Goal: Information Seeking & Learning: Learn about a topic

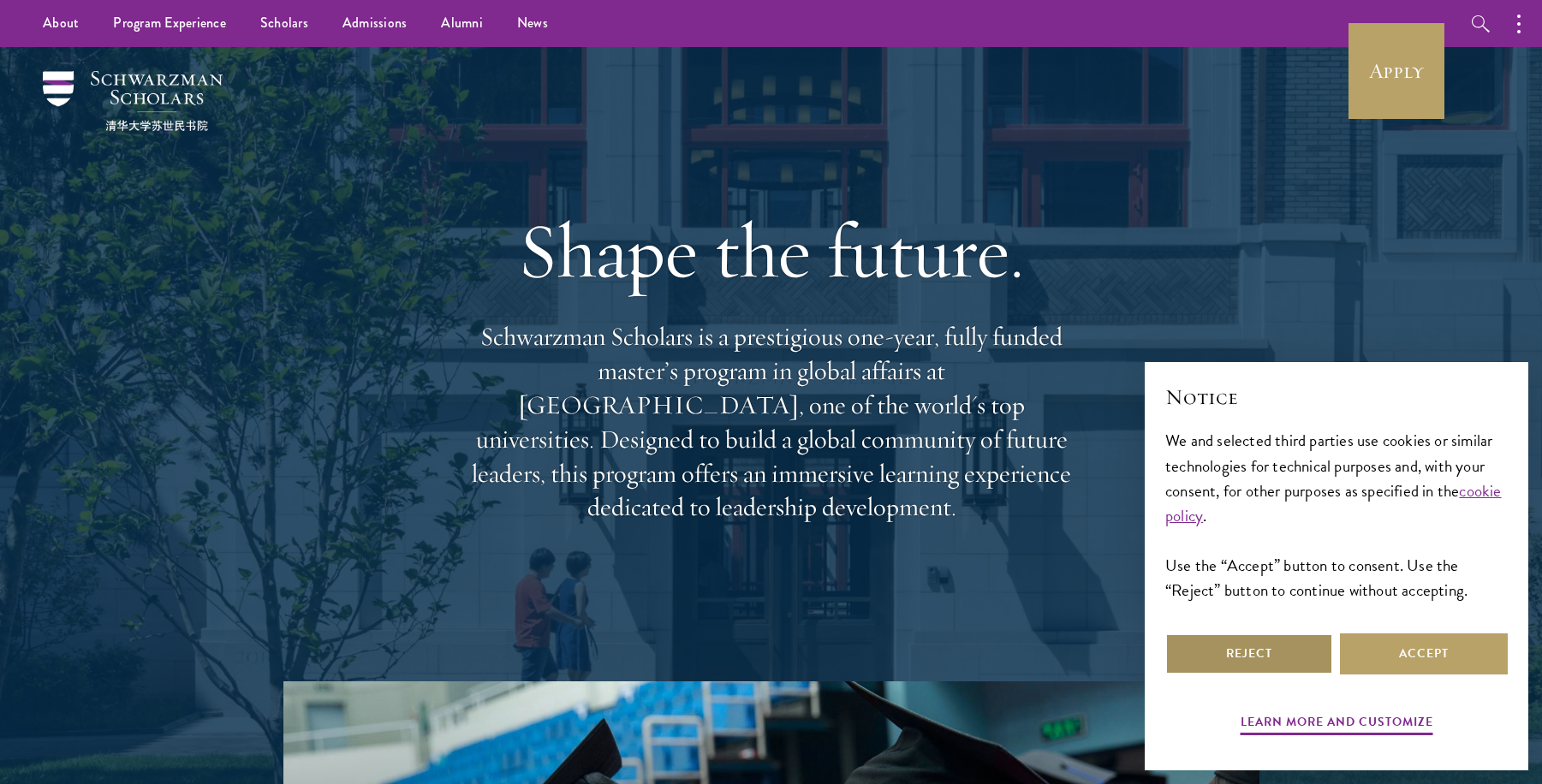
click at [1290, 647] on button "Reject" at bounding box center [1249, 653] width 168 height 41
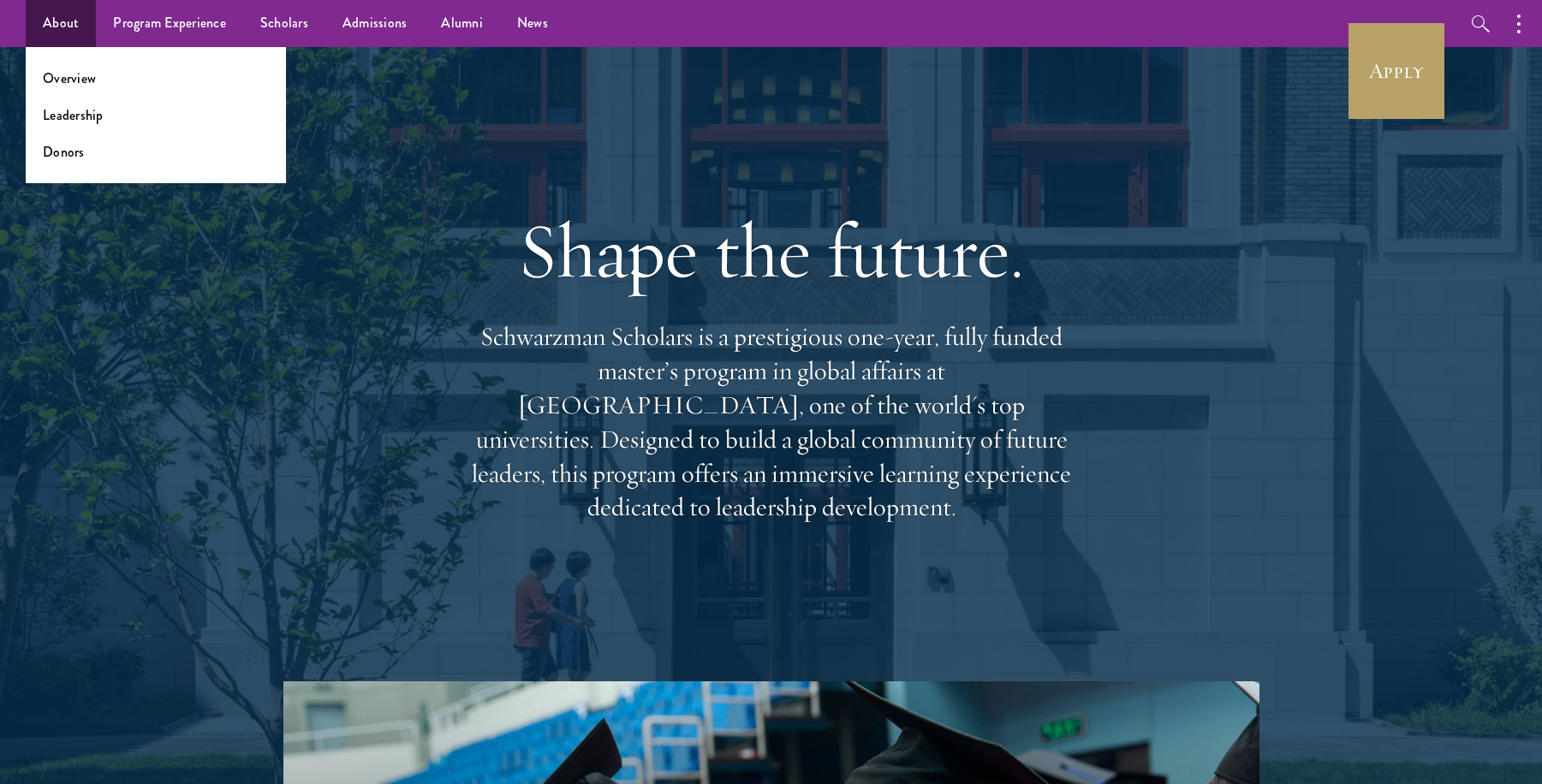
click at [61, 125] on ul "Overview Leadership Donors" at bounding box center [156, 114] width 260 height 136
click at [56, 113] on link "Leadership" at bounding box center [72, 115] width 61 height 20
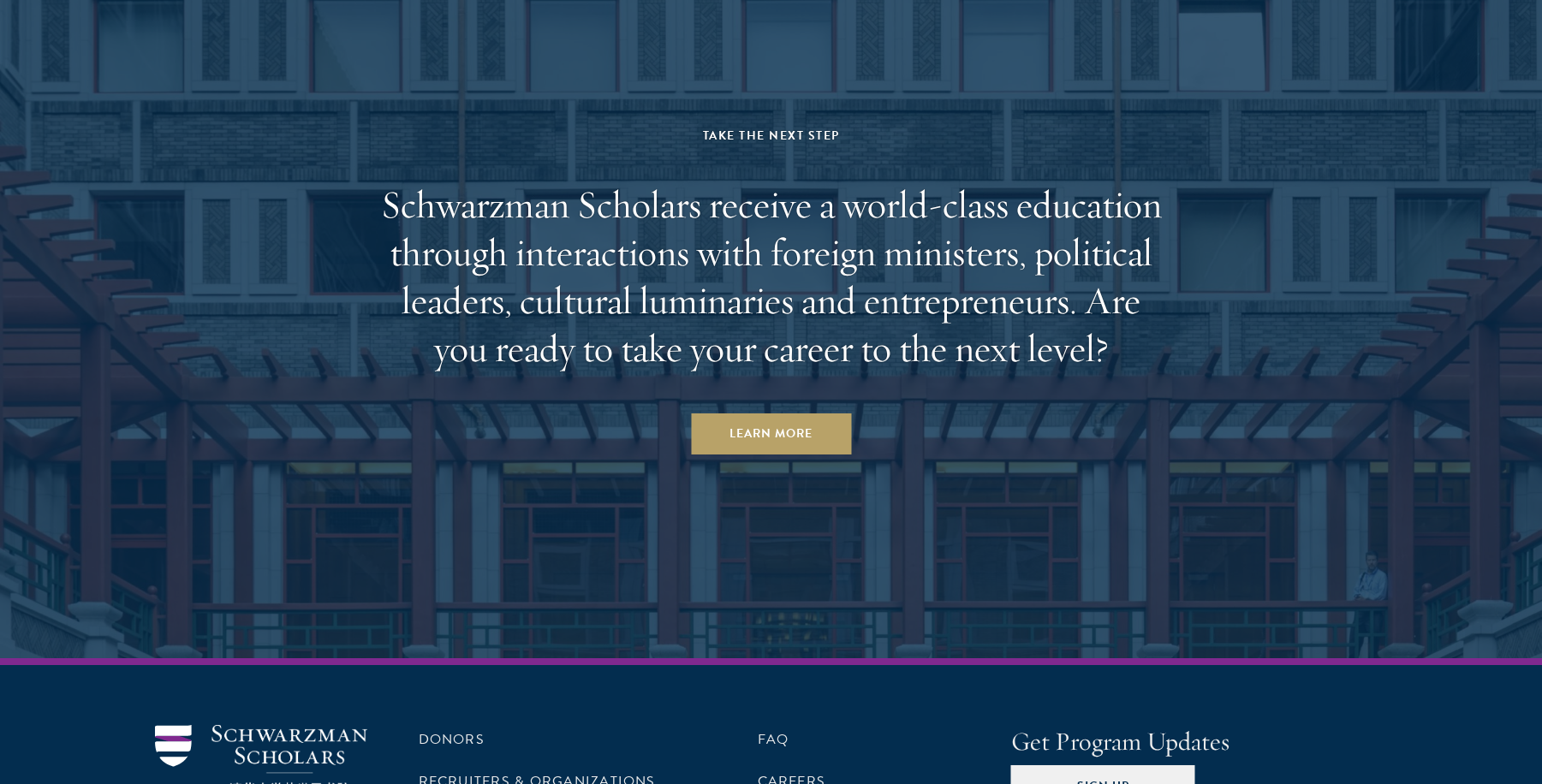
scroll to position [5970, 0]
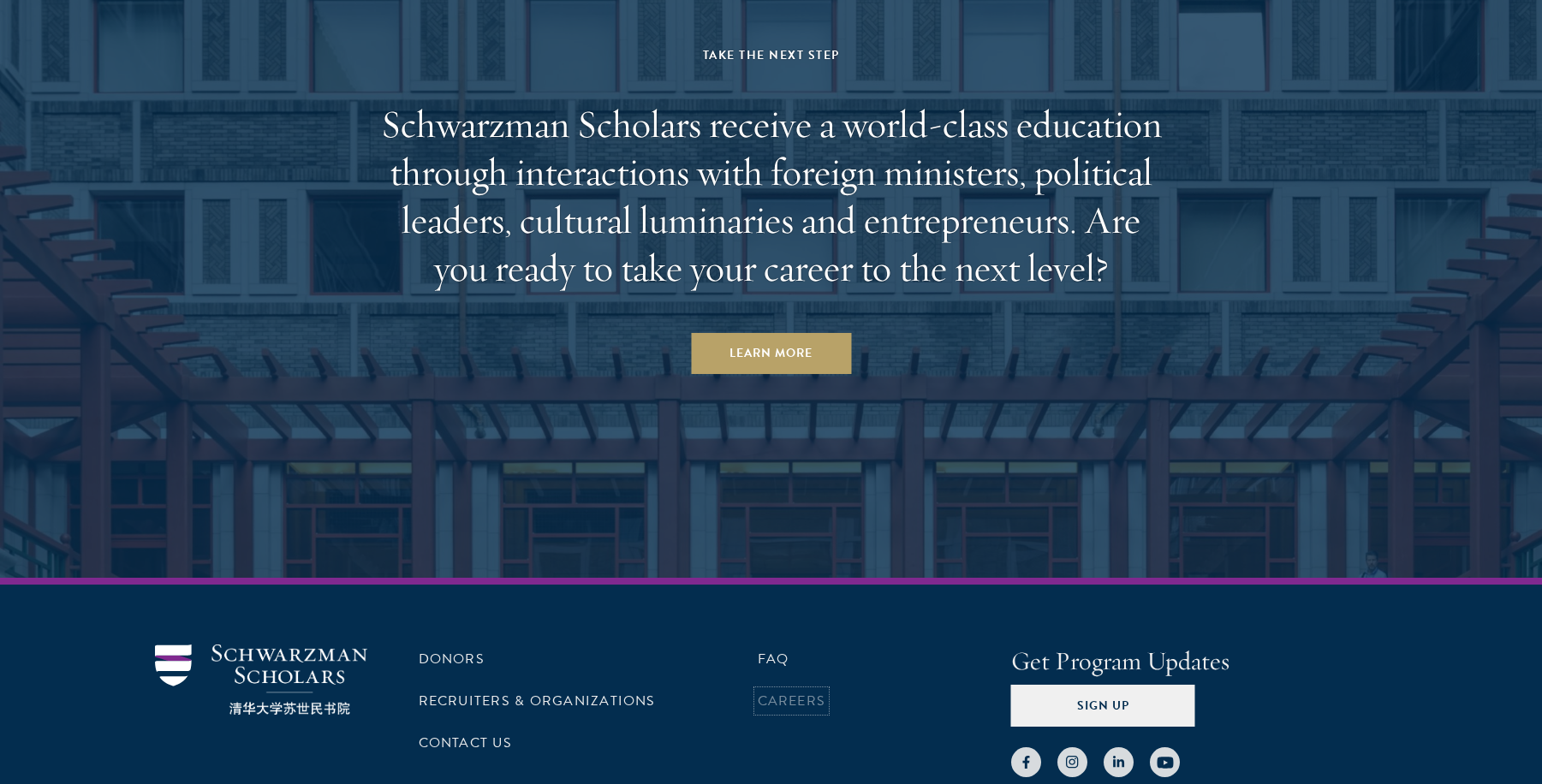
click at [770, 691] on link "Careers" at bounding box center [791, 701] width 69 height 21
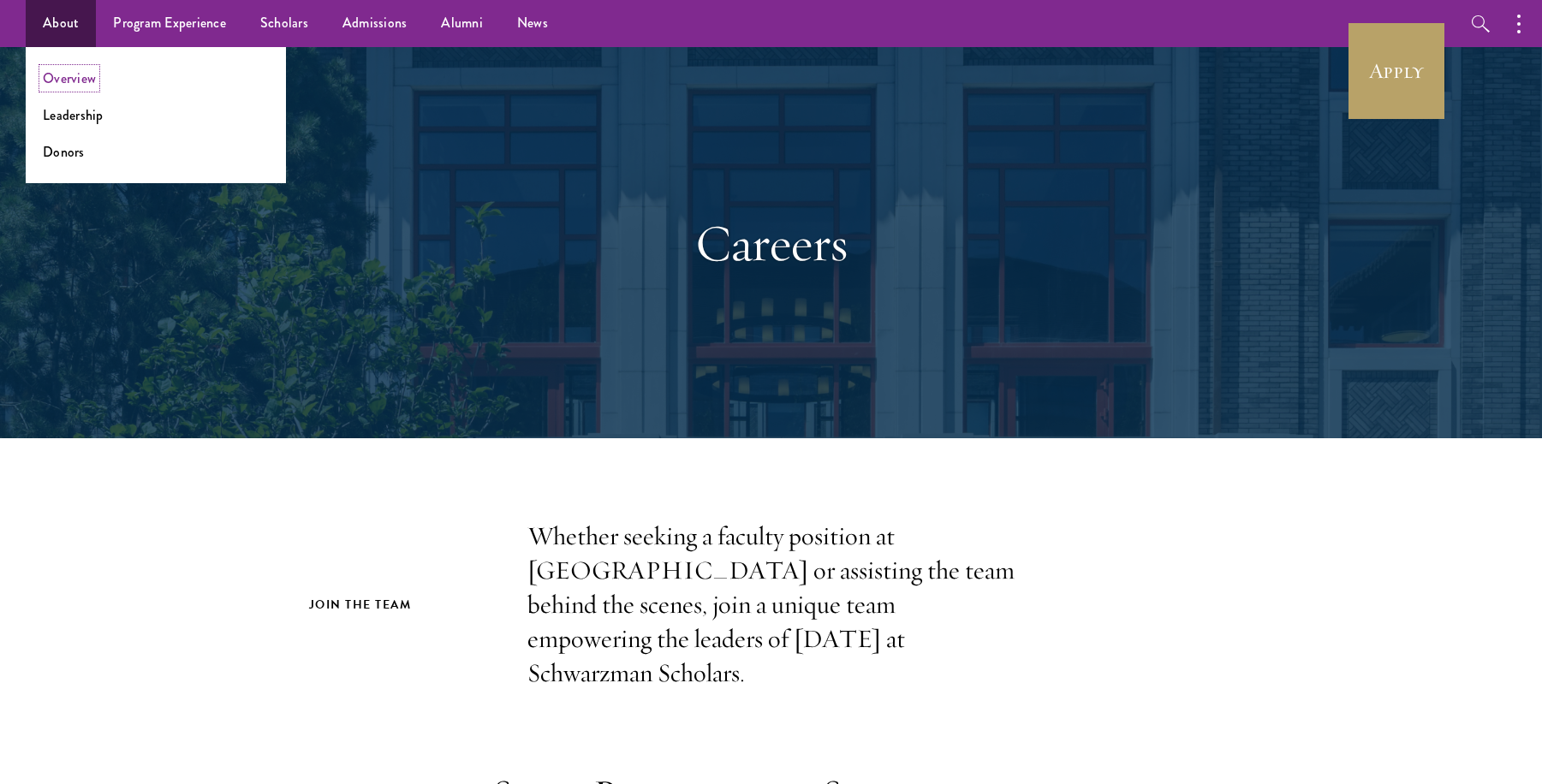
click at [55, 76] on link "Overview" at bounding box center [69, 78] width 53 height 20
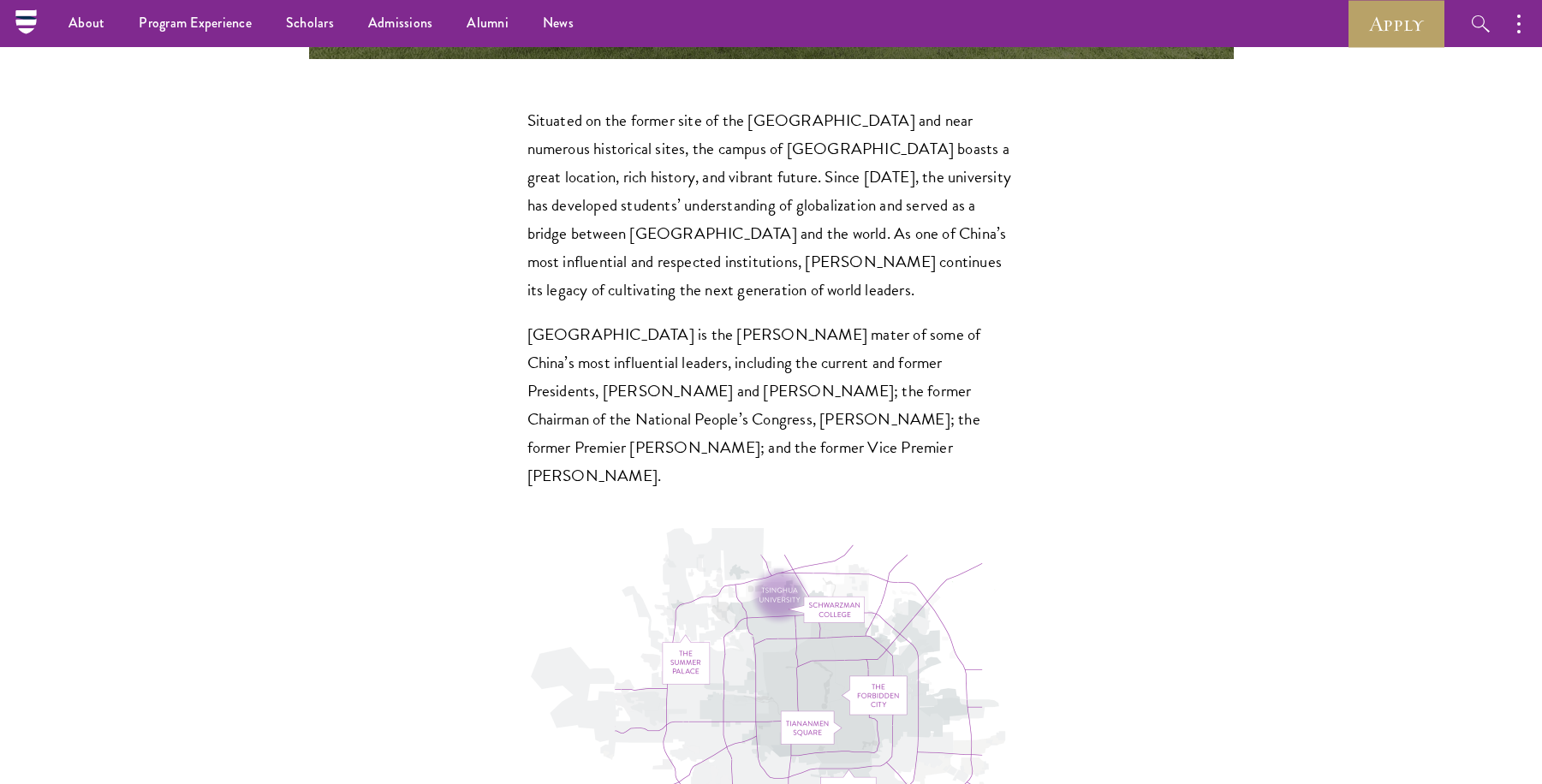
scroll to position [5009, 0]
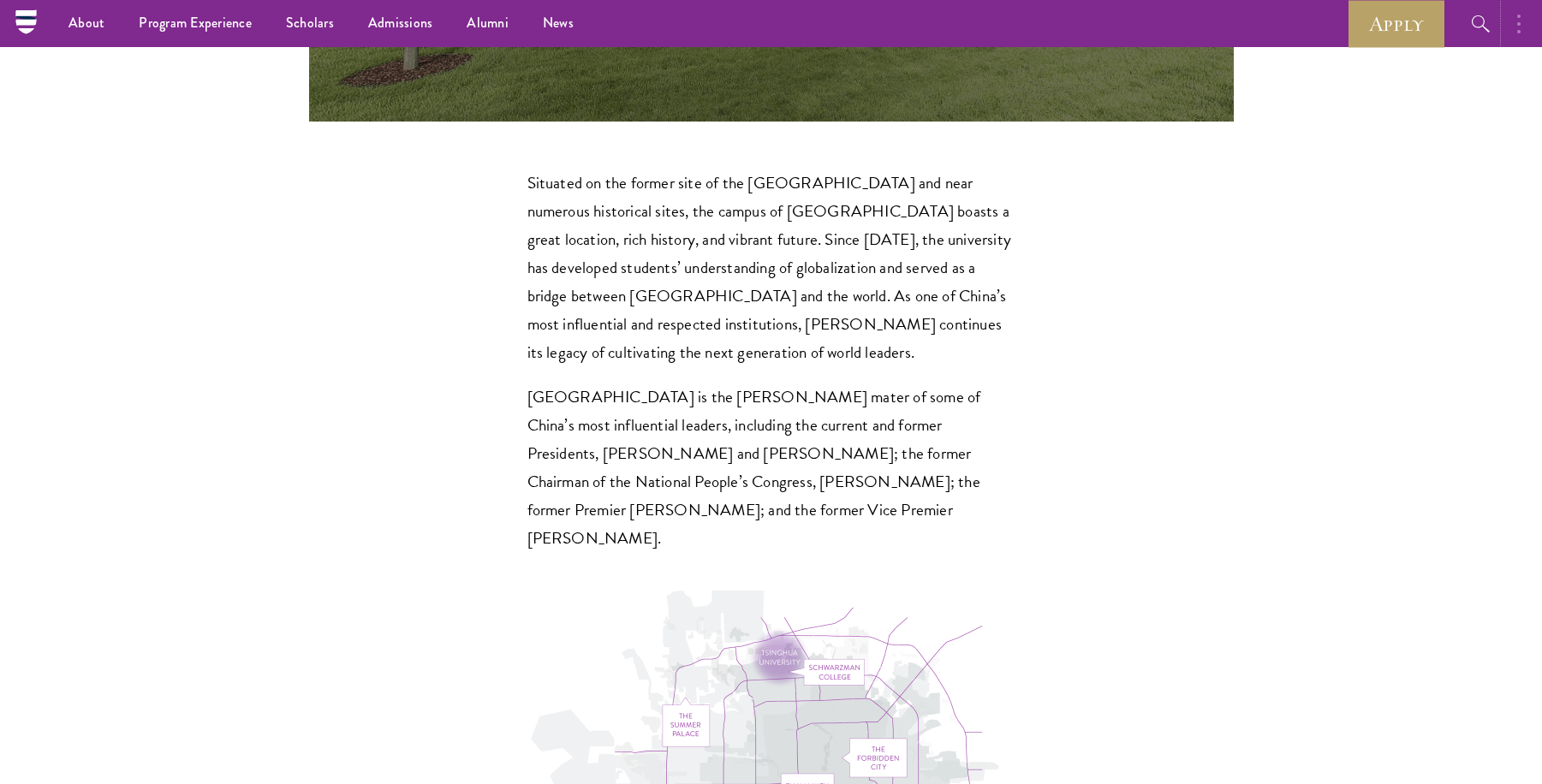
click at [1514, 16] on button "button" at bounding box center [1524, 23] width 38 height 47
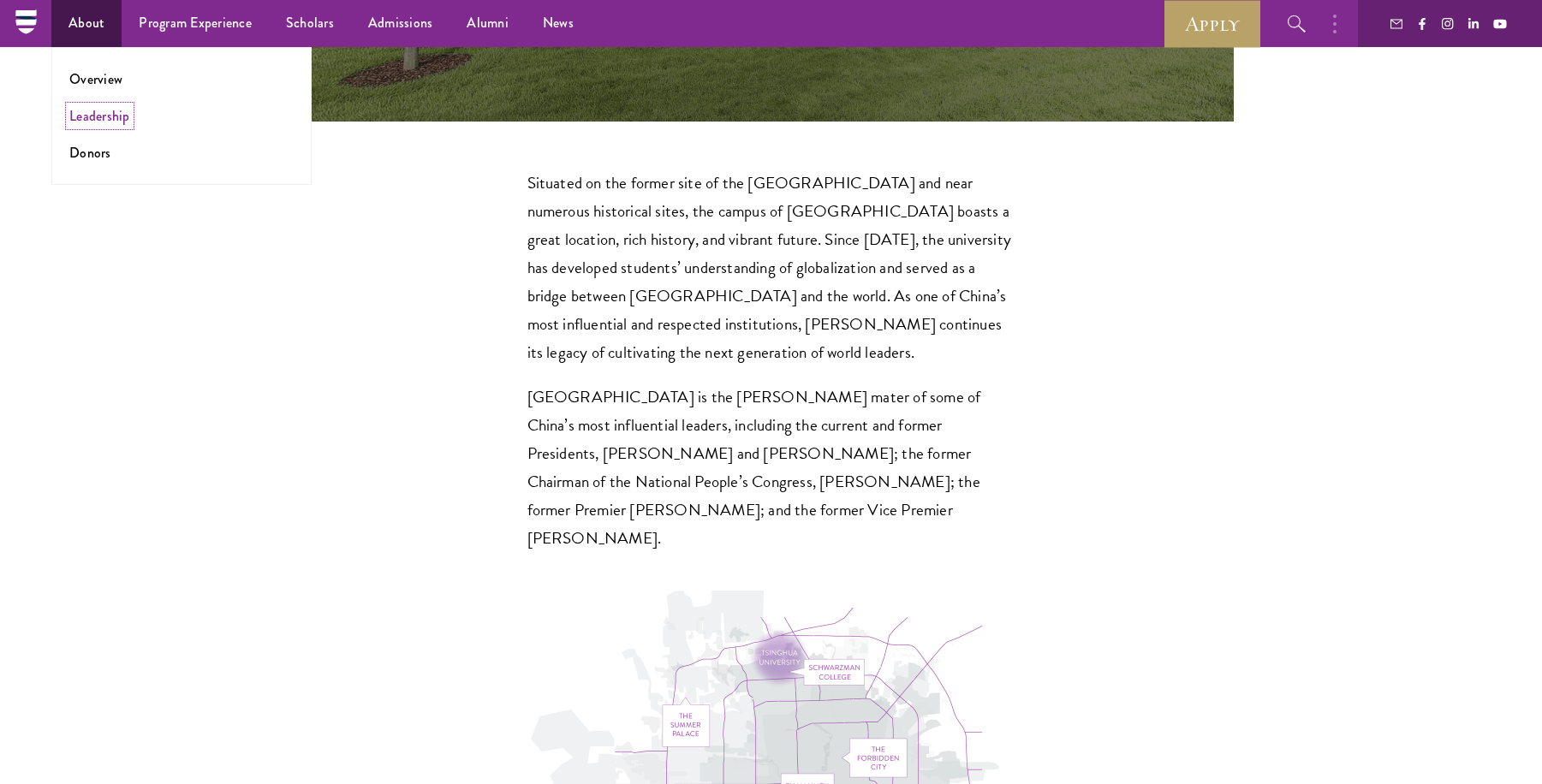
click at [97, 106] on link "Leadership" at bounding box center [99, 116] width 61 height 20
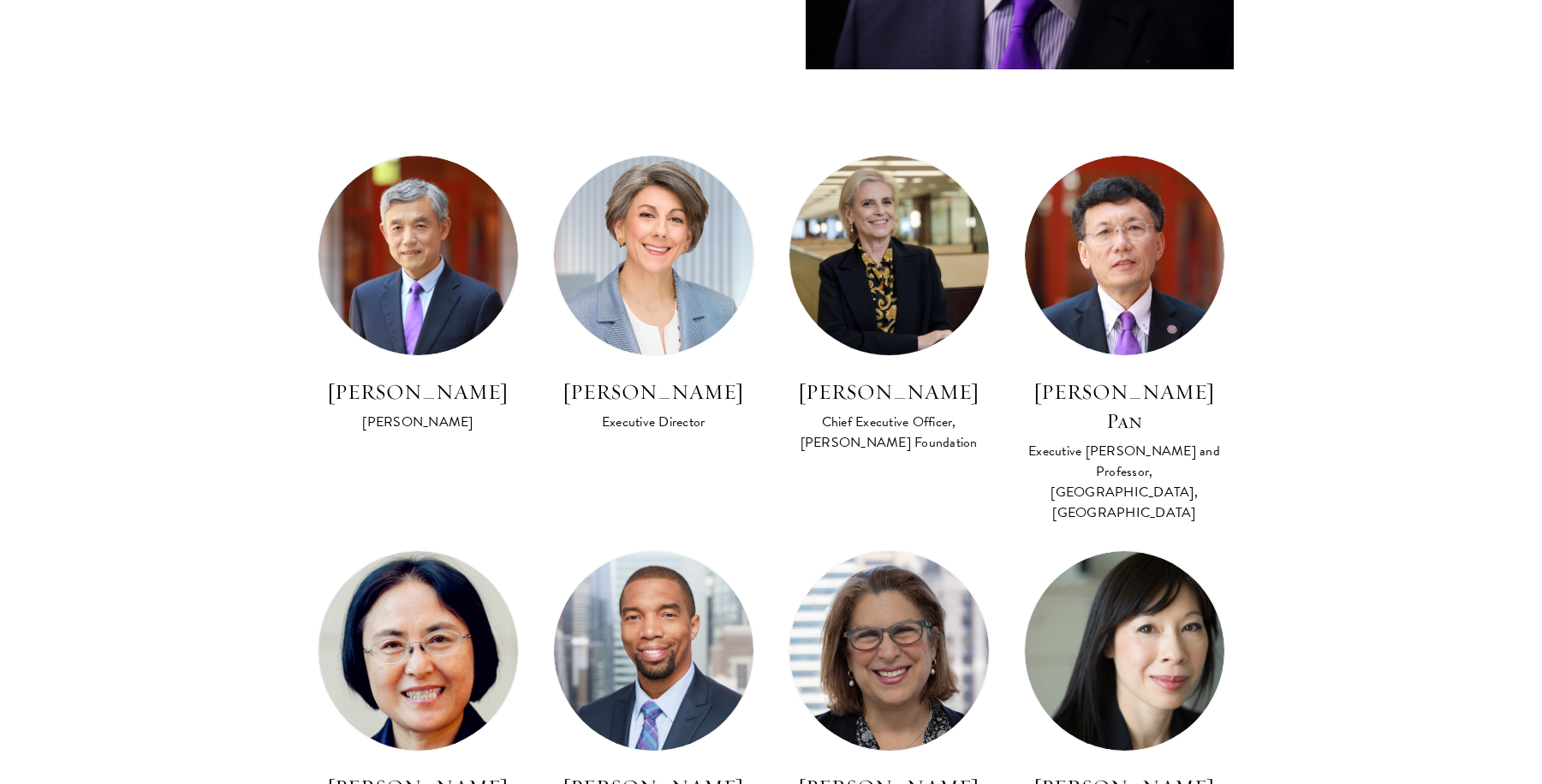
scroll to position [942, 0]
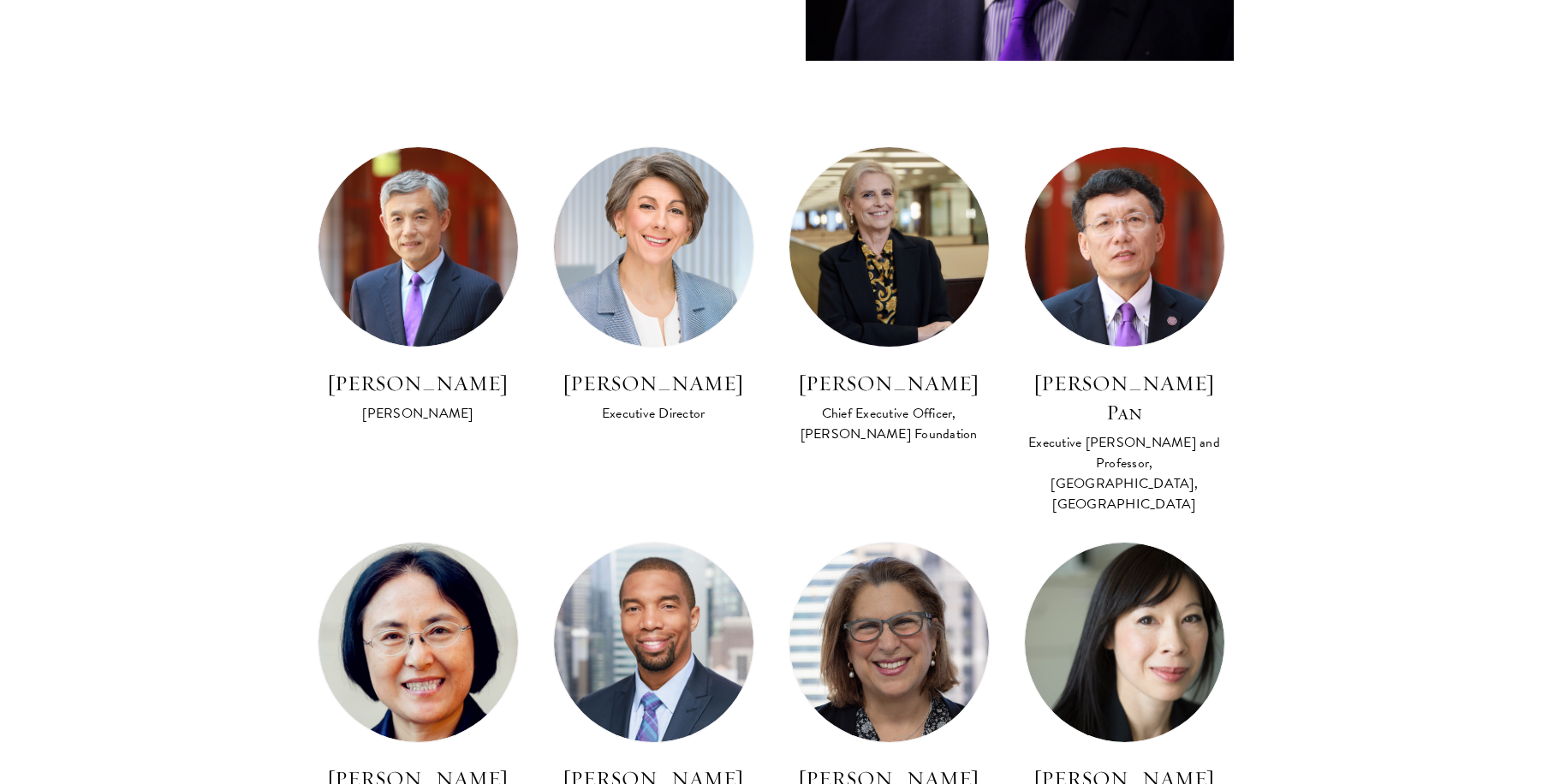
click at [129, 446] on section "Program Leadership Stephen A. Schwarzman Founding Trustee of Schwarzman Scholar…" at bounding box center [771, 420] width 1542 height 1710
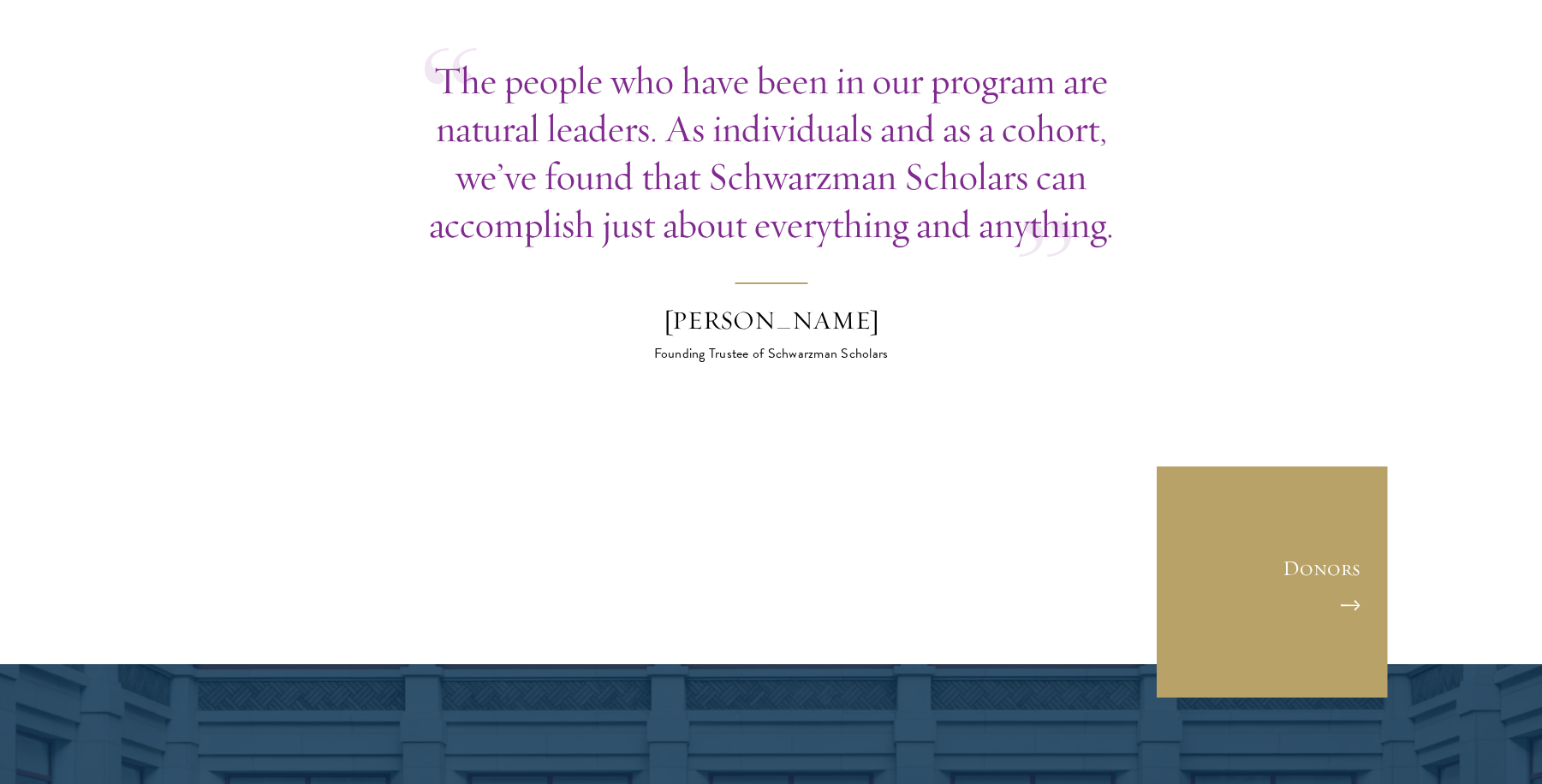
scroll to position [5307, 0]
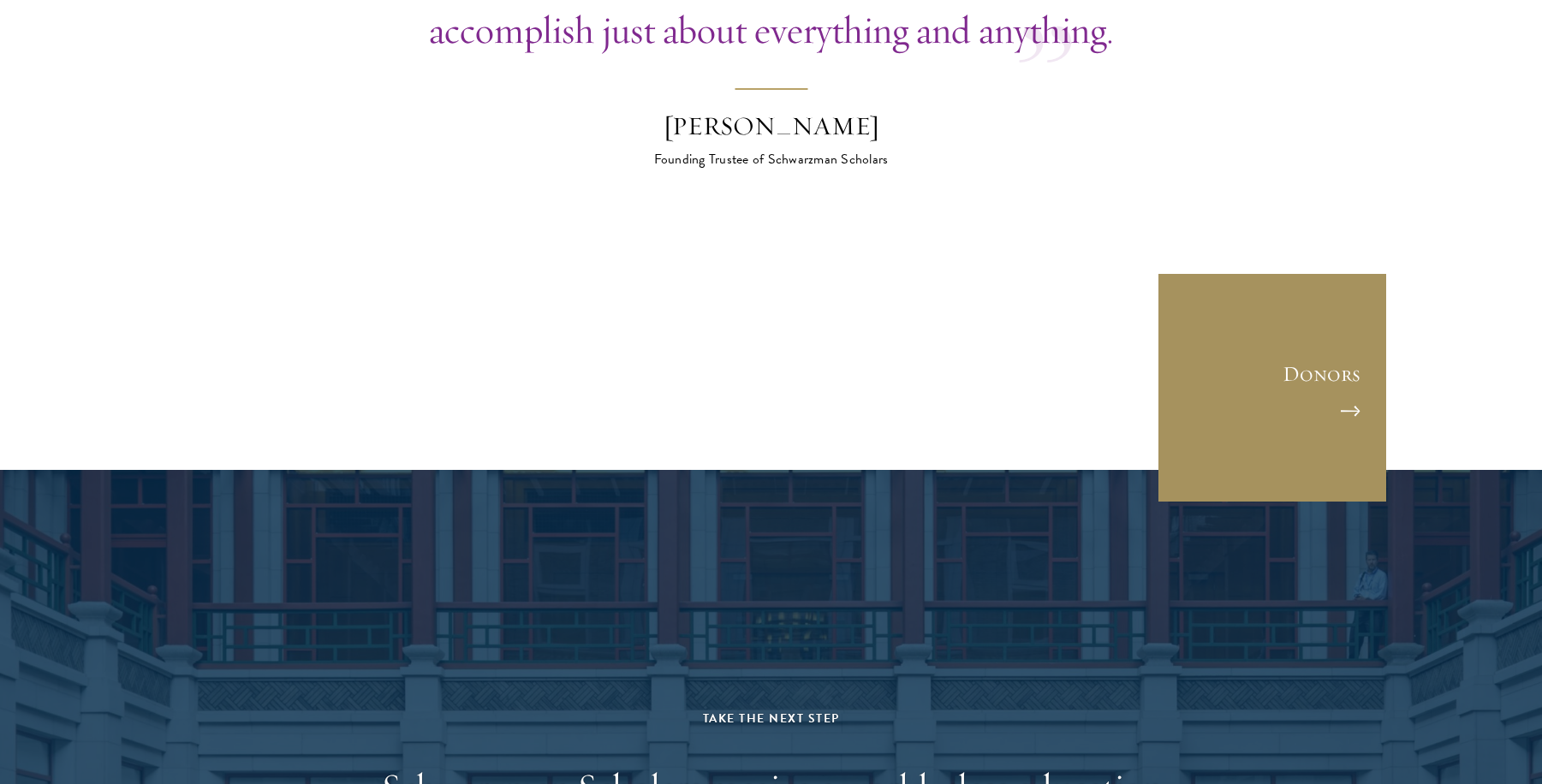
click at [1309, 272] on link "Donors" at bounding box center [1272, 387] width 231 height 231
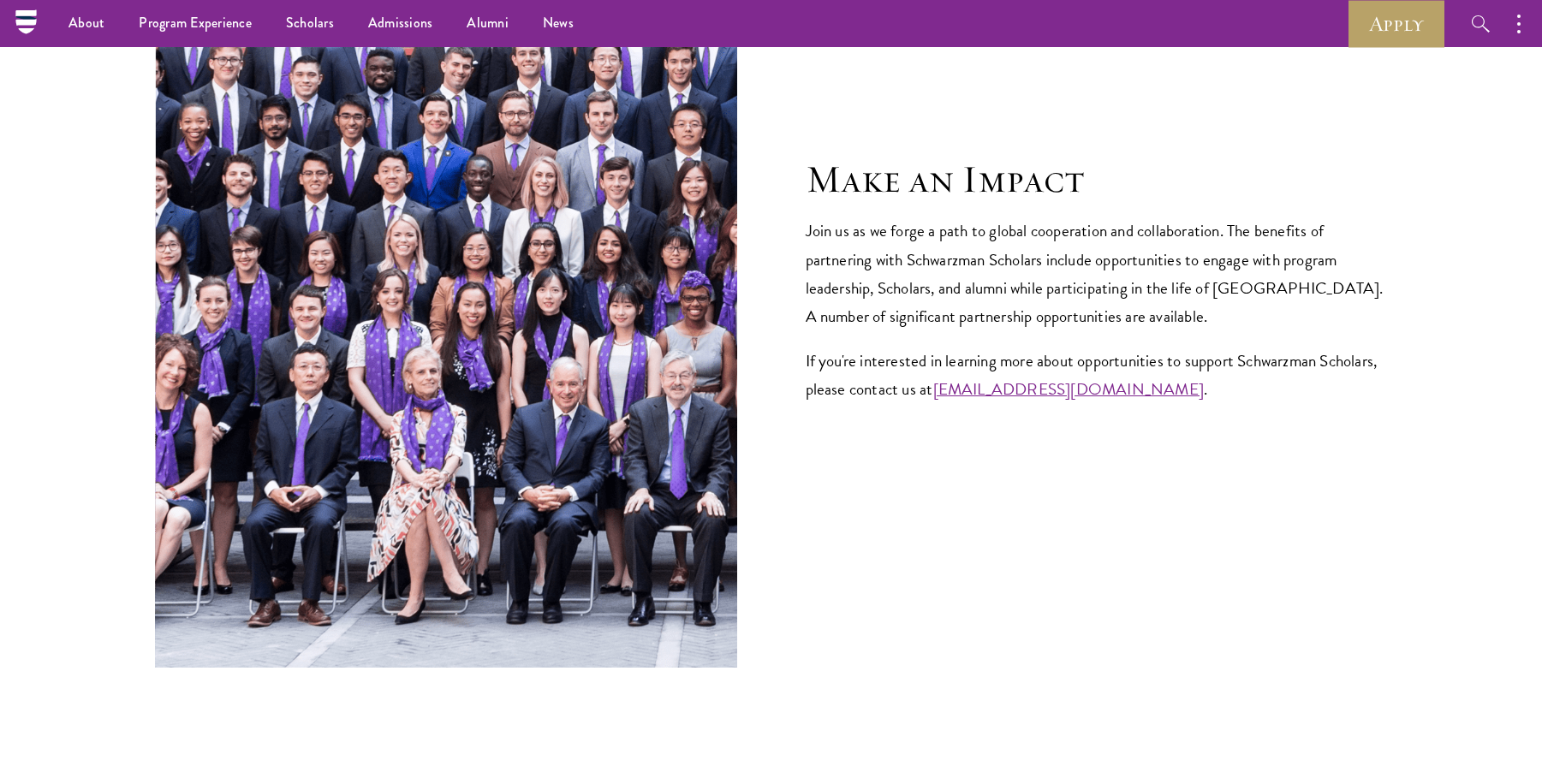
scroll to position [6505, 0]
